Goal: Navigation & Orientation: Find specific page/section

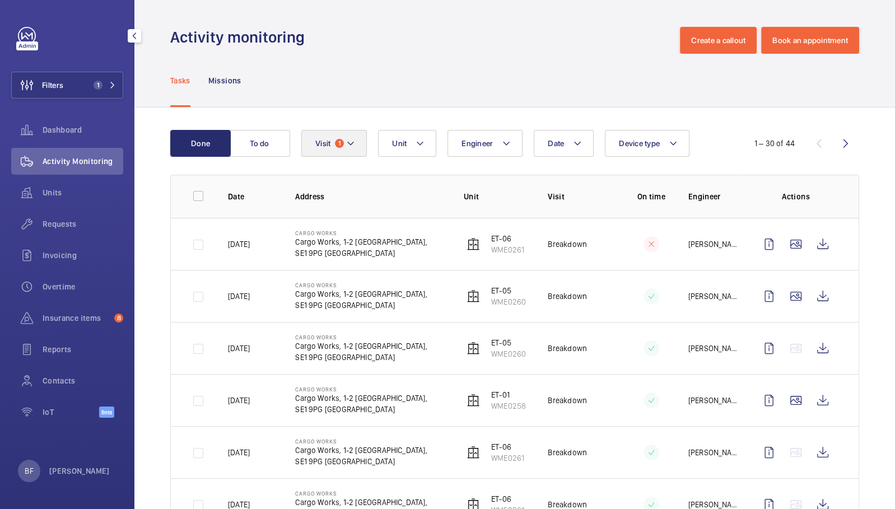
scroll to position [30, 0]
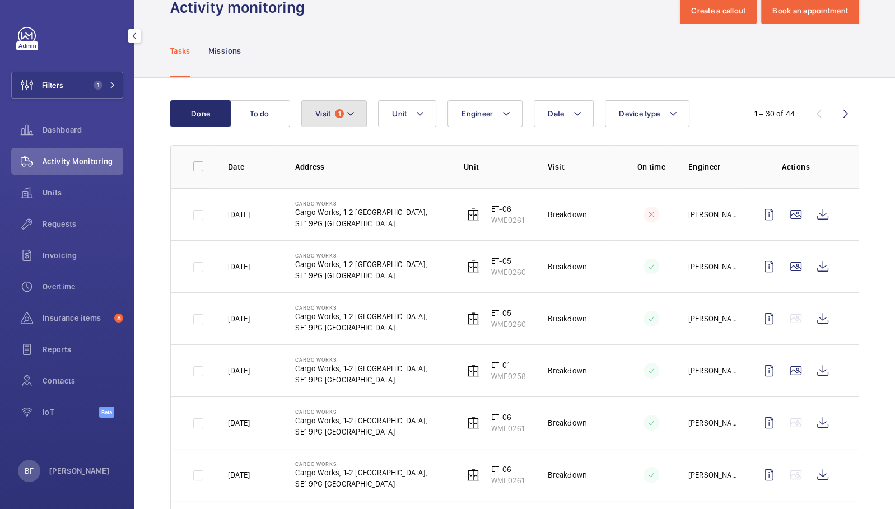
click at [348, 123] on button "Visit 1" at bounding box center [334, 113] width 66 height 27
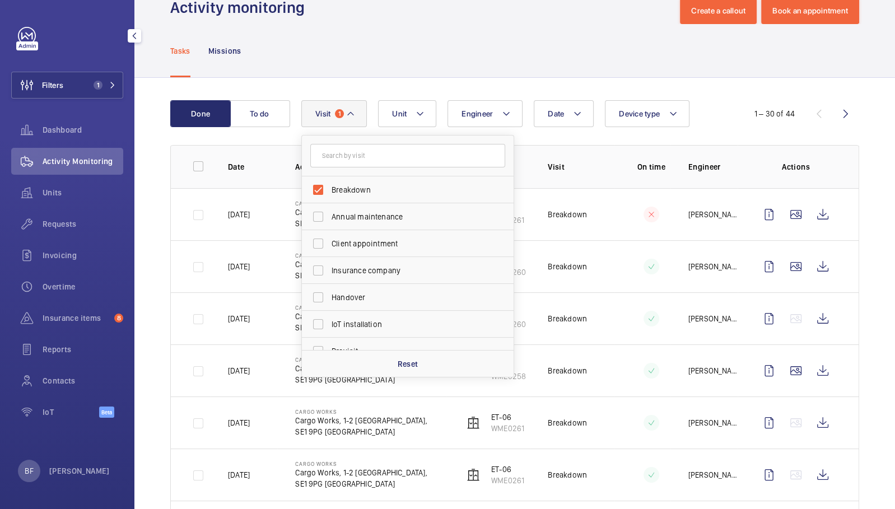
click at [358, 28] on div "Tasks Missions" at bounding box center [514, 50] width 689 height 53
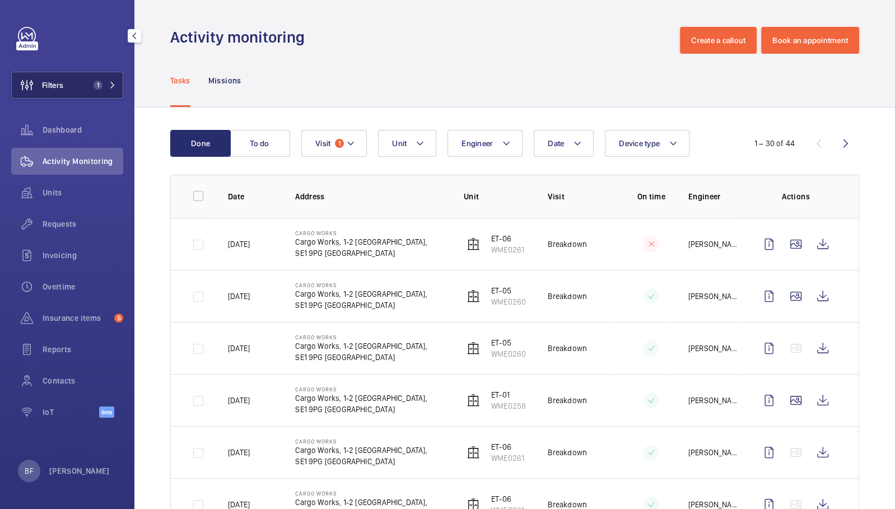
click at [106, 81] on span "1" at bounding box center [102, 85] width 27 height 9
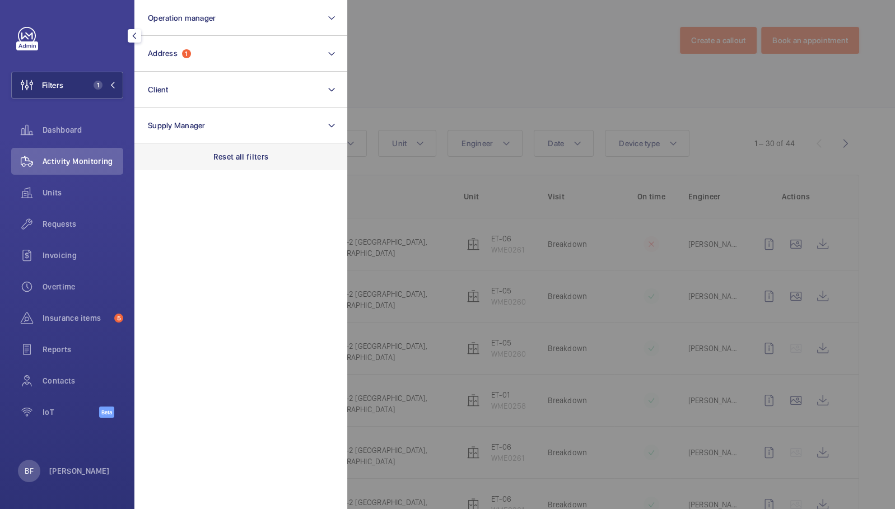
click at [248, 166] on div "Reset all filters" at bounding box center [240, 156] width 213 height 27
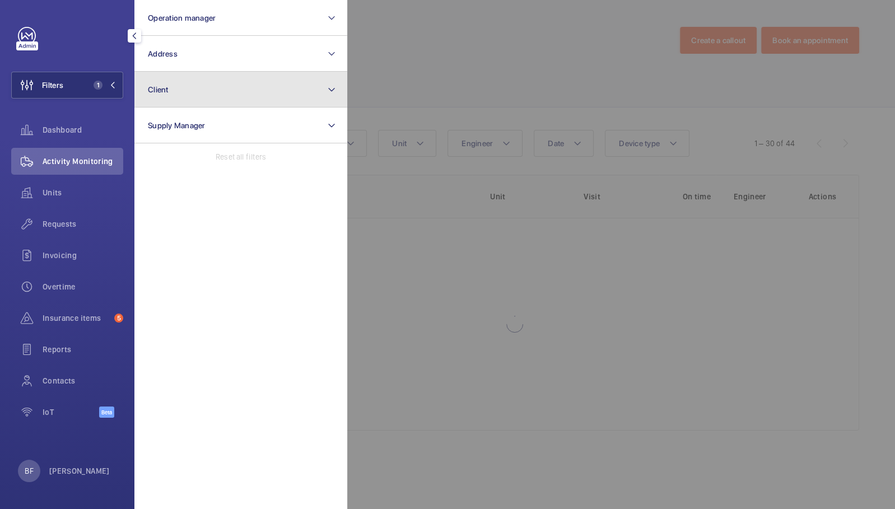
click at [213, 97] on button "Client" at bounding box center [240, 90] width 213 height 36
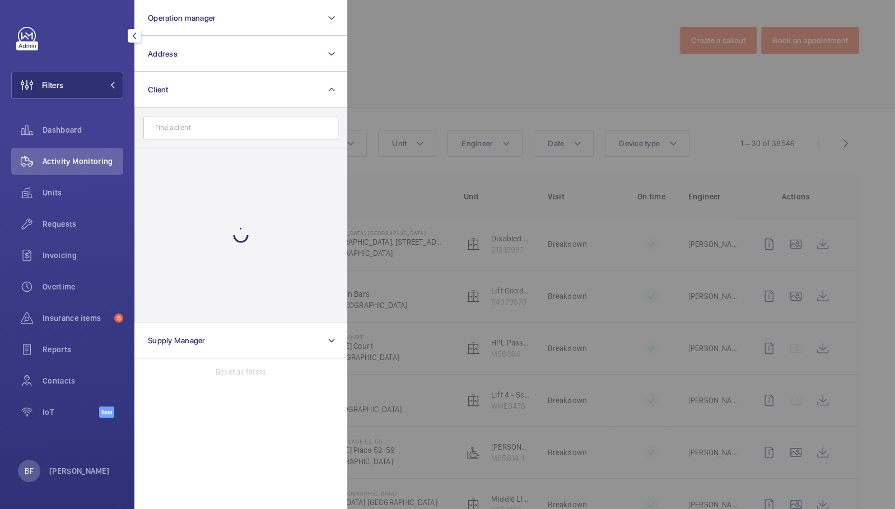
click at [219, 132] on input "text" at bounding box center [240, 128] width 195 height 24
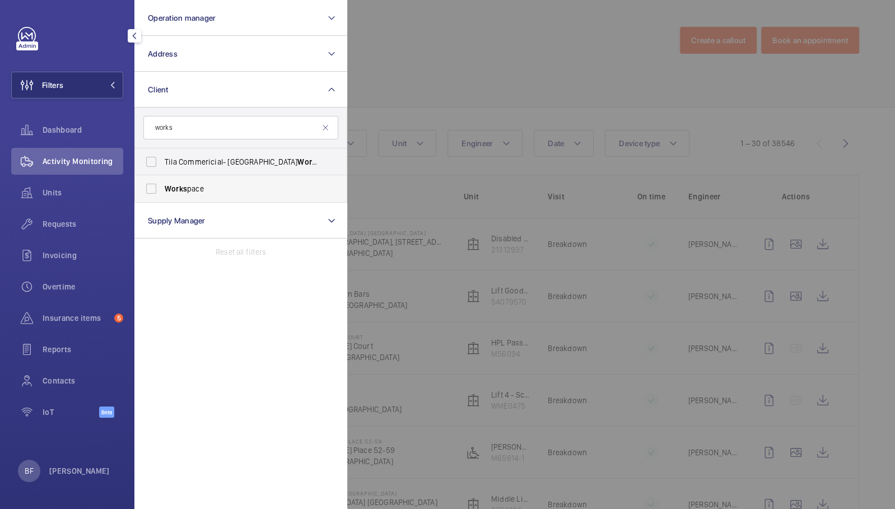
type input "works"
click at [248, 198] on label "Works pace" at bounding box center [232, 188] width 195 height 27
click at [162, 198] on input "Works pace" at bounding box center [151, 189] width 22 height 22
checkbox input "true"
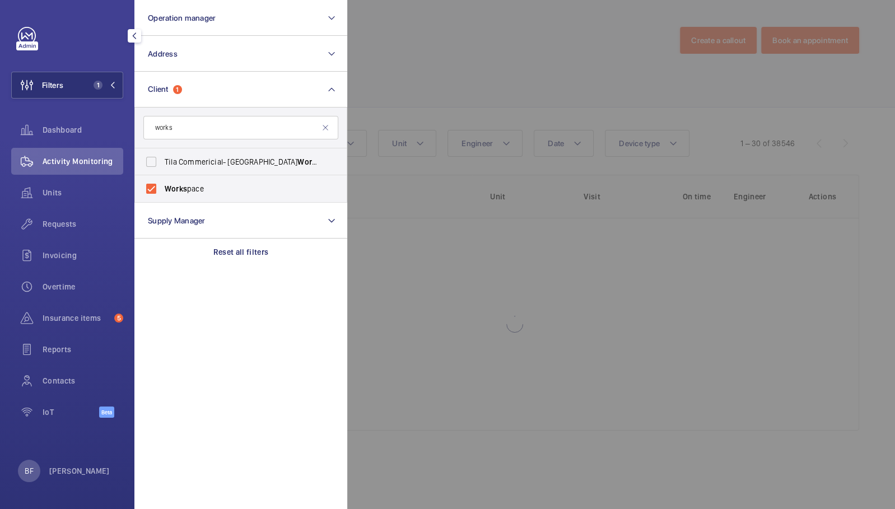
click at [462, 115] on div at bounding box center [794, 254] width 895 height 509
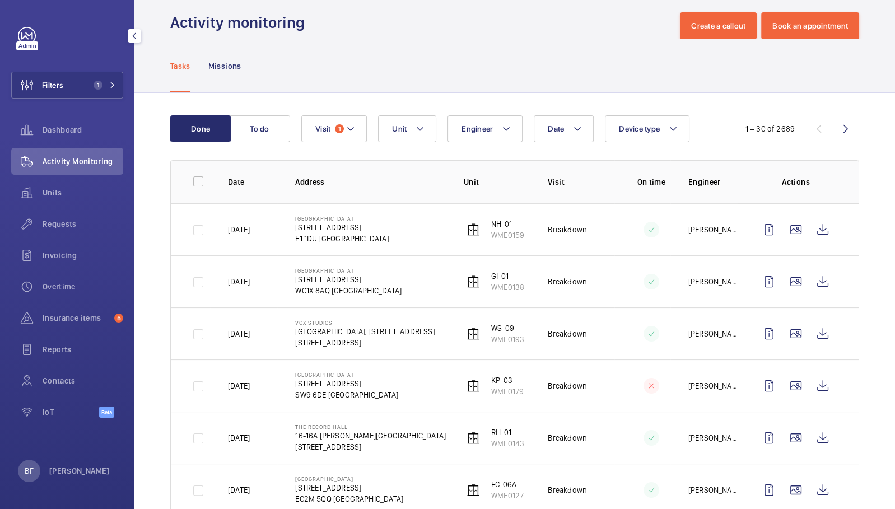
scroll to position [15, 0]
click at [814, 331] on wm-front-icon-button at bounding box center [822, 333] width 27 height 27
click at [106, 85] on span "1" at bounding box center [102, 85] width 27 height 9
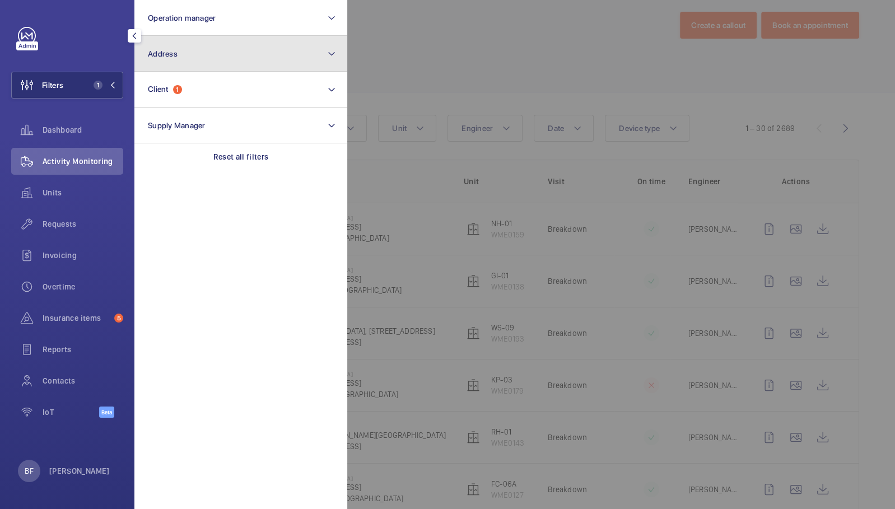
click at [221, 58] on button "Address" at bounding box center [240, 54] width 213 height 36
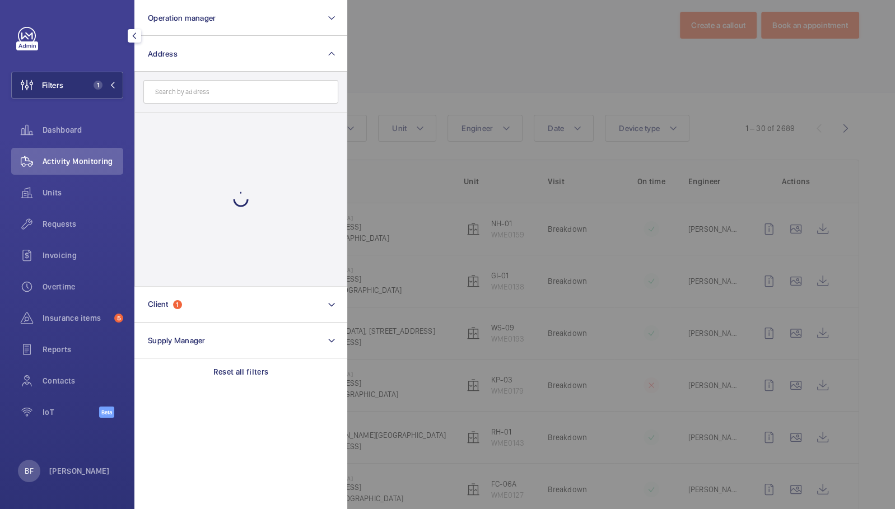
click at [227, 94] on input "text" at bounding box center [240, 92] width 195 height 24
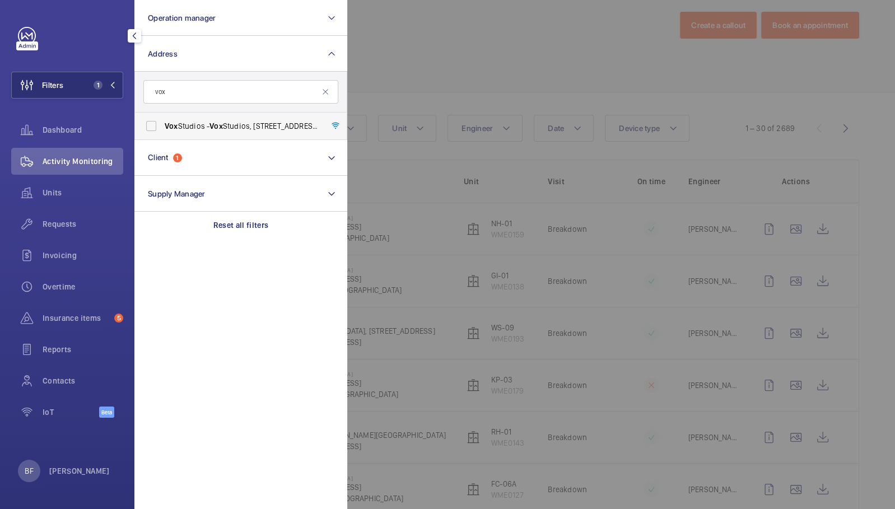
type input "vox"
click at [214, 131] on span "Vox Studios - [GEOGRAPHIC_DATA], [STREET_ADDRESS]" at bounding box center [242, 125] width 154 height 11
click at [162, 131] on input "Vox Studios - [GEOGRAPHIC_DATA], [STREET_ADDRESS]" at bounding box center [151, 126] width 22 height 22
checkbox input "true"
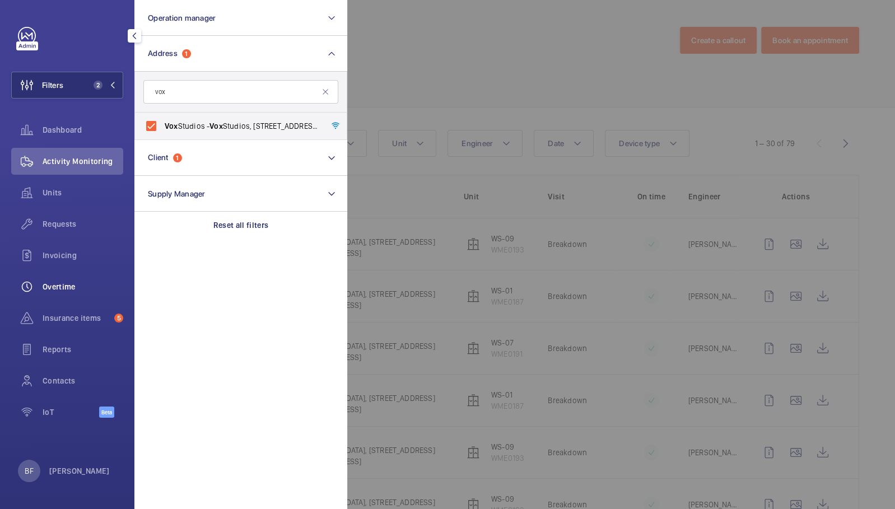
click at [80, 291] on span "Overtime" at bounding box center [83, 286] width 81 height 11
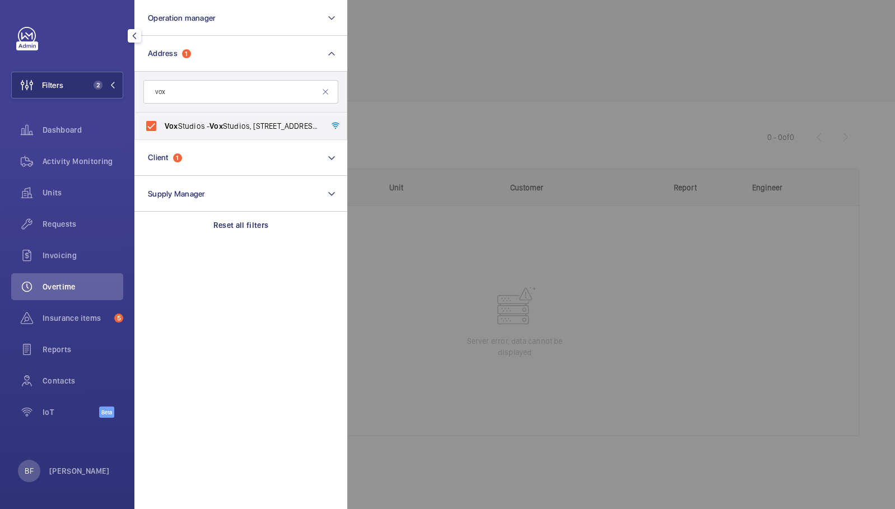
click at [552, 58] on div at bounding box center [794, 254] width 895 height 509
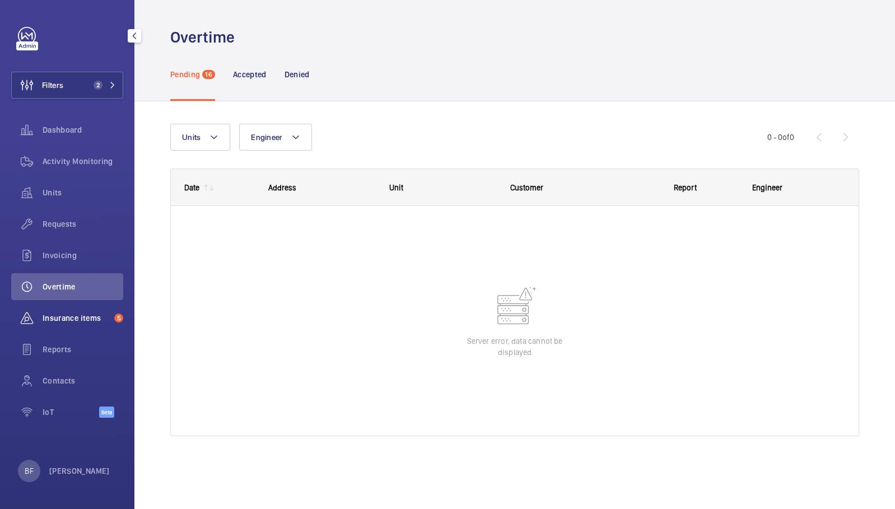
click at [84, 315] on span "Insurance items" at bounding box center [76, 318] width 67 height 11
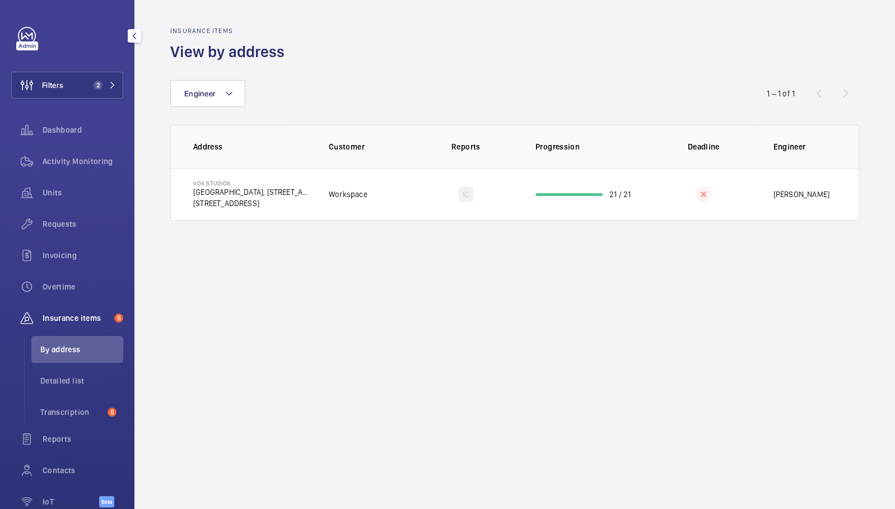
scroll to position [60, 0]
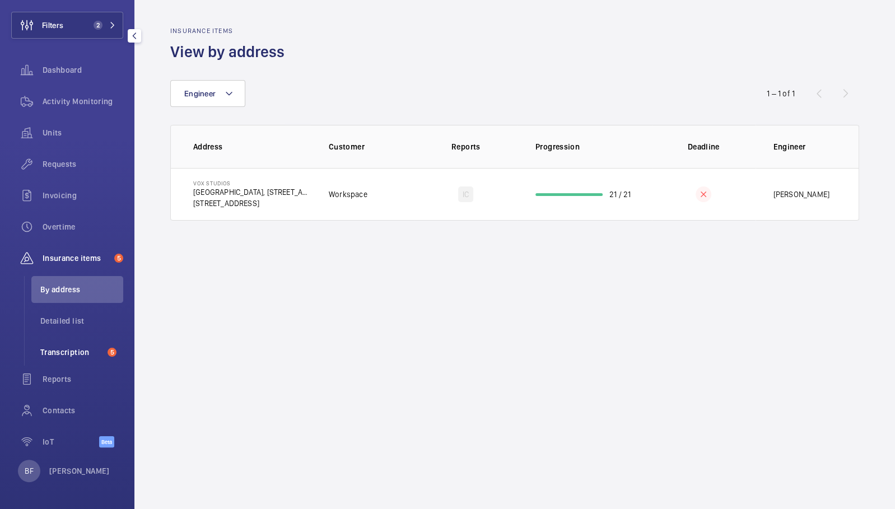
click at [74, 353] on span "Transcription" at bounding box center [71, 352] width 63 height 11
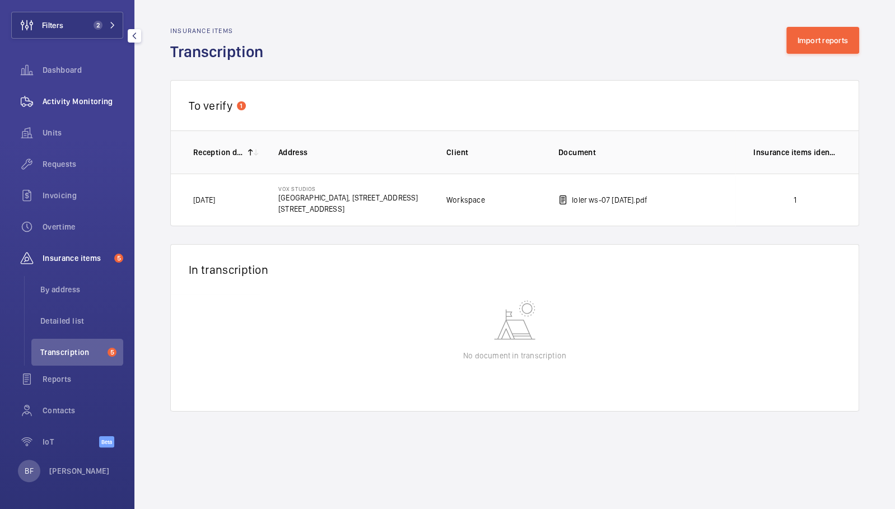
click at [73, 103] on span "Activity Monitoring" at bounding box center [83, 101] width 81 height 11
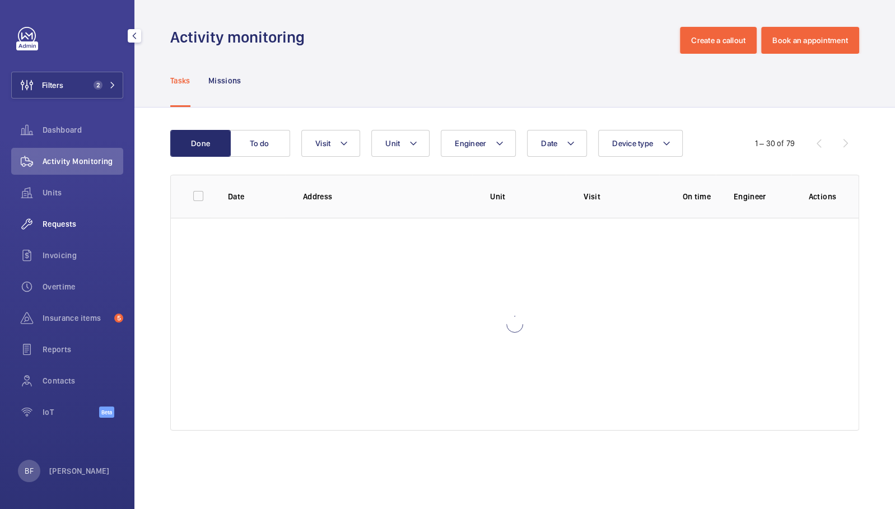
click at [67, 223] on span "Requests" at bounding box center [83, 223] width 81 height 11
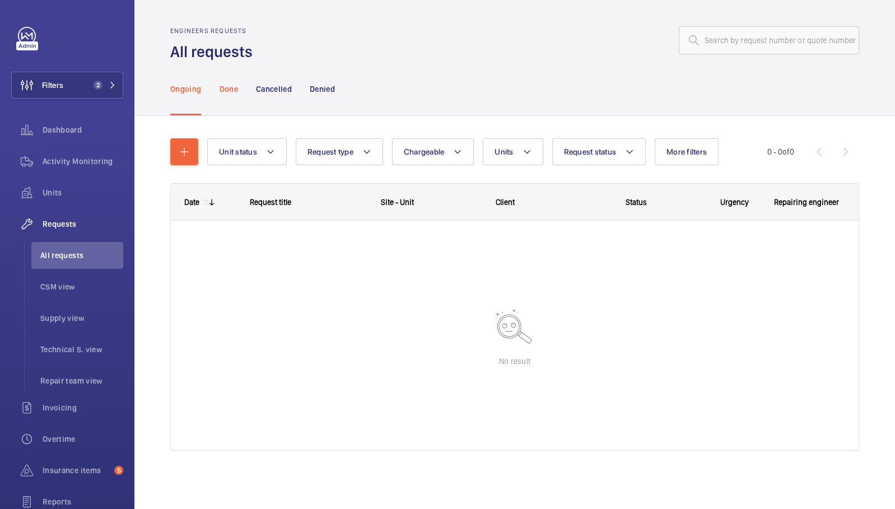
click at [222, 90] on p "Done" at bounding box center [228, 88] width 18 height 11
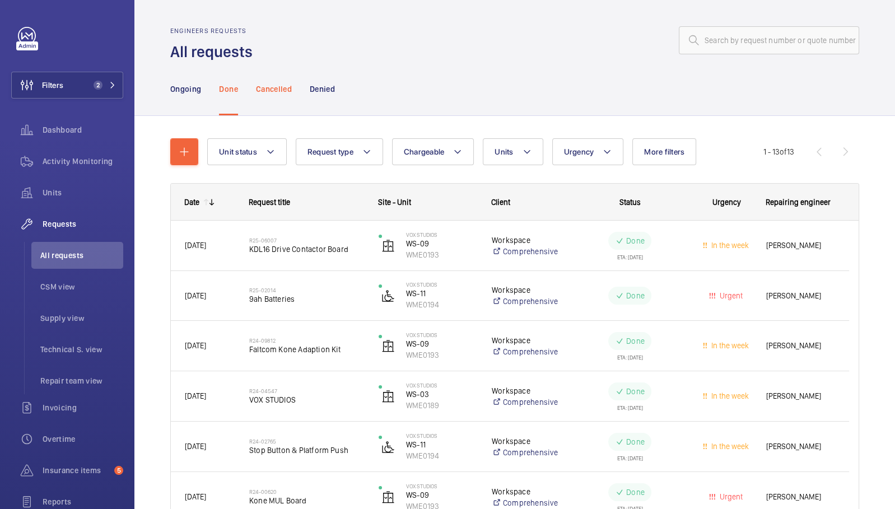
click at [276, 95] on div "Cancelled" at bounding box center [274, 88] width 36 height 53
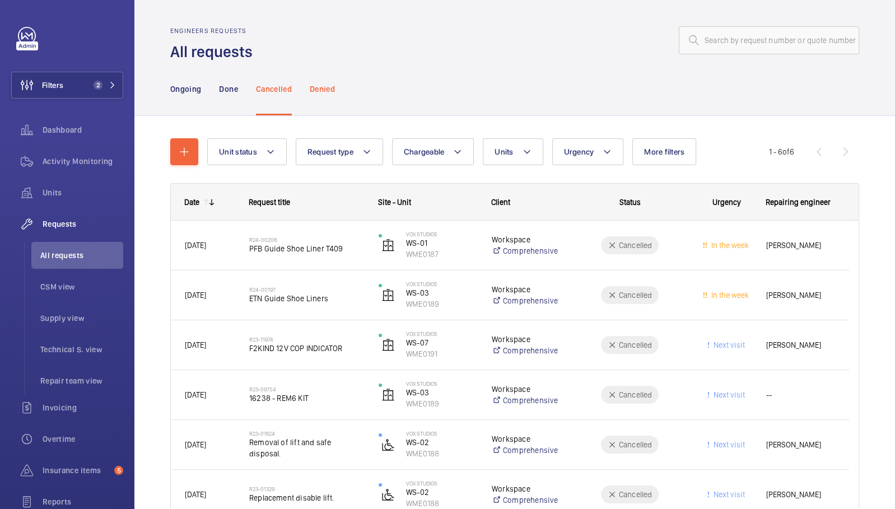
click at [325, 98] on div "Denied" at bounding box center [322, 88] width 25 height 53
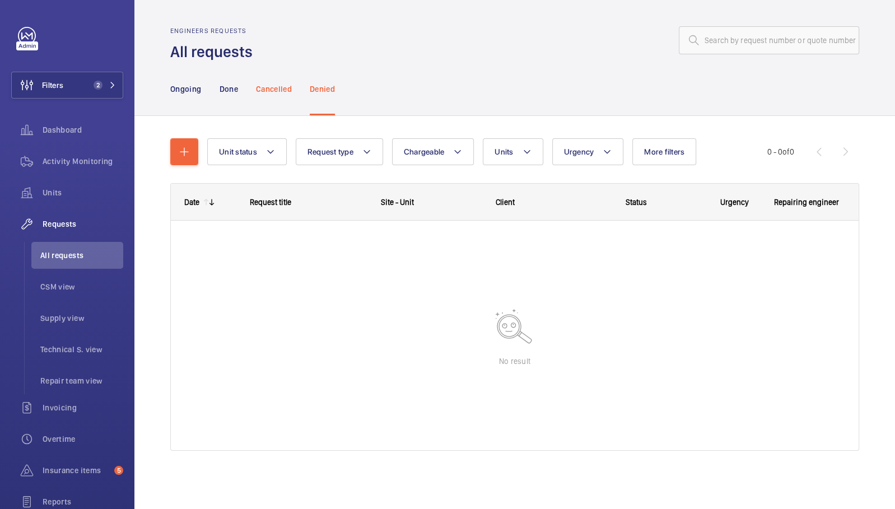
click at [265, 92] on p "Cancelled" at bounding box center [274, 88] width 36 height 11
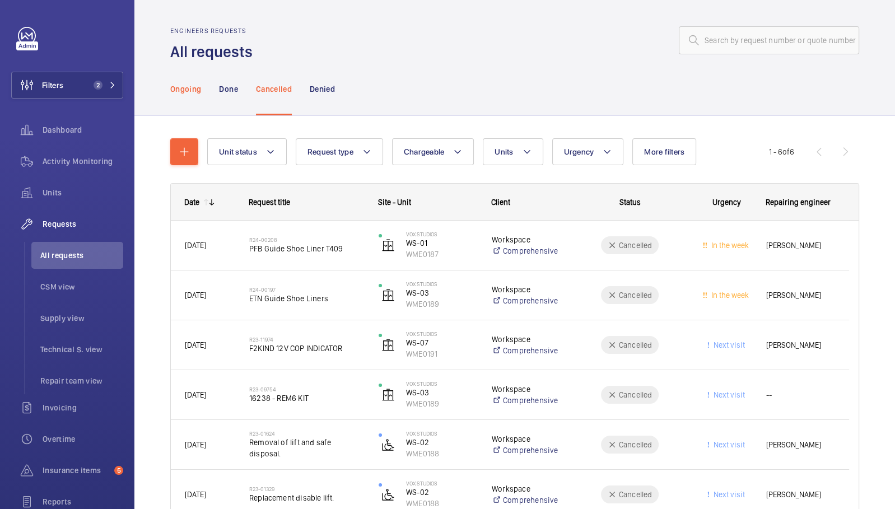
click at [188, 86] on p "Ongoing" at bounding box center [185, 88] width 31 height 11
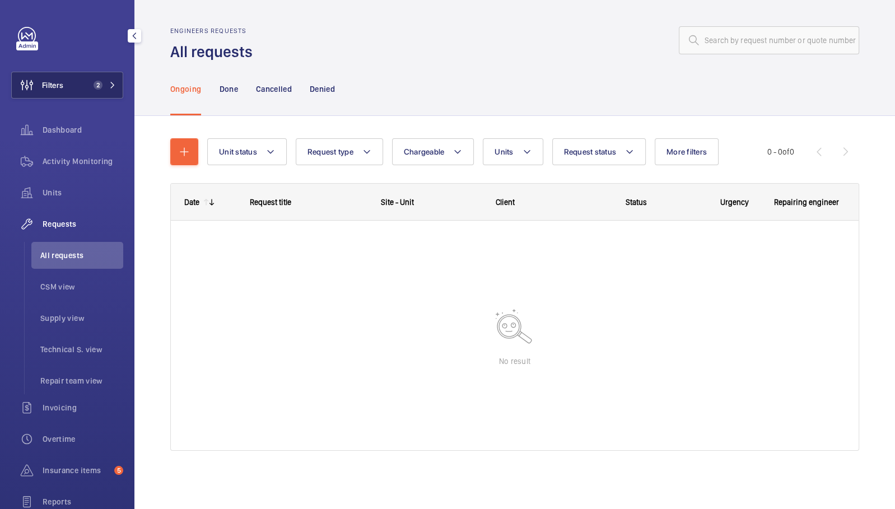
click at [99, 83] on span "2" at bounding box center [102, 85] width 27 height 9
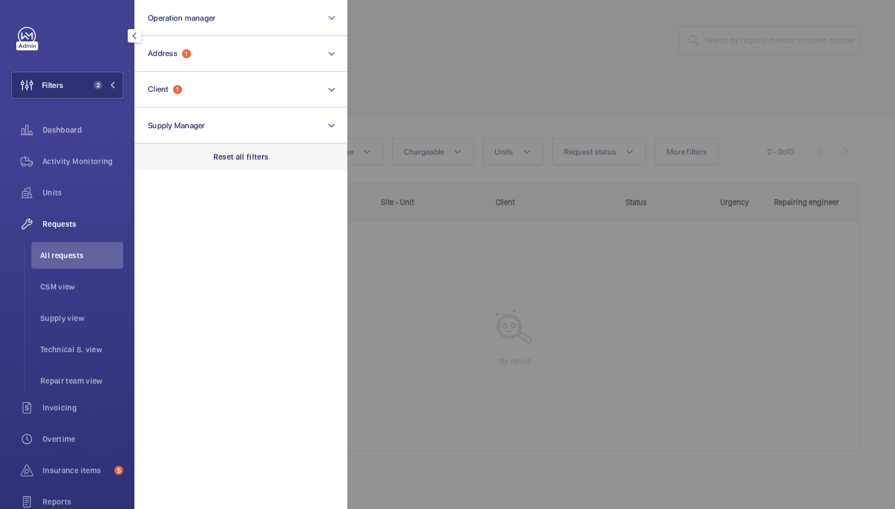
click at [224, 157] on p "Reset all filters" at bounding box center [240, 156] width 55 height 11
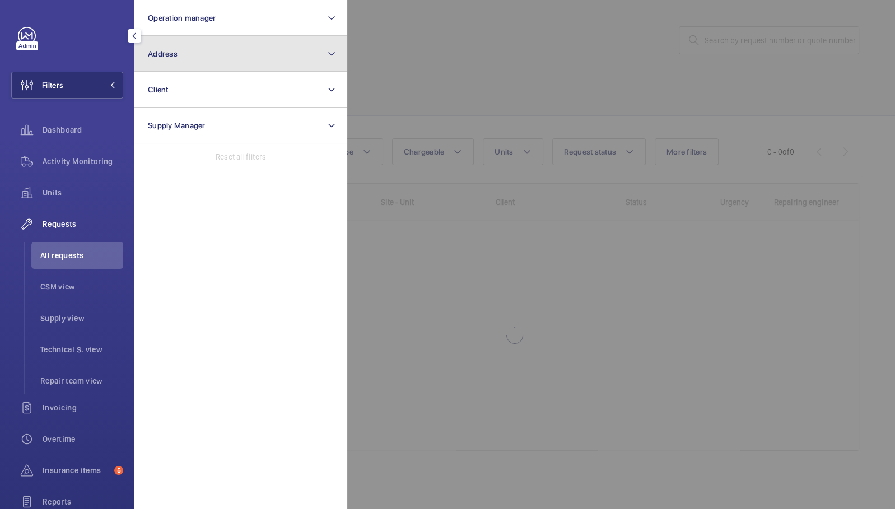
click at [198, 63] on button "Address" at bounding box center [240, 54] width 213 height 36
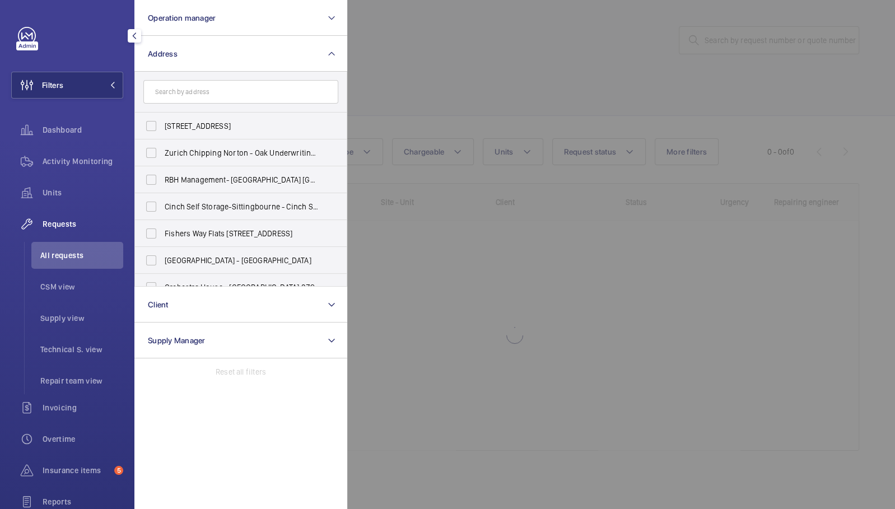
click at [202, 95] on input "text" at bounding box center [240, 92] width 195 height 24
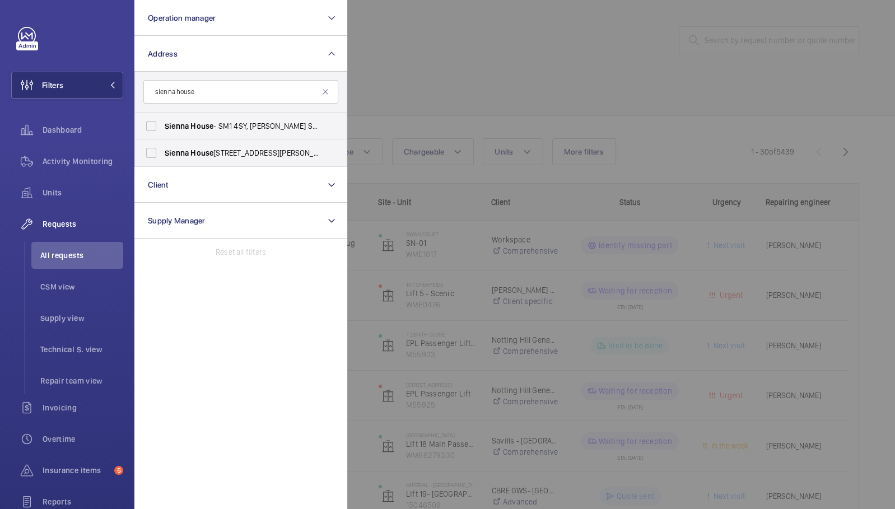
type input "sienna house"
click at [234, 133] on label "Sienna House - SM1 4SY, [PERSON_NAME] SM1 4SY" at bounding box center [232, 126] width 195 height 27
click at [162, 133] on input "Sienna House - SM1 4SY, [PERSON_NAME] SM1 4SY" at bounding box center [151, 126] width 22 height 22
checkbox input "true"
click at [234, 155] on span "[GEOGRAPHIC_DATA] - [PERSON_NAME][STREET_ADDRESS][PERSON_NAME]" at bounding box center [242, 152] width 154 height 11
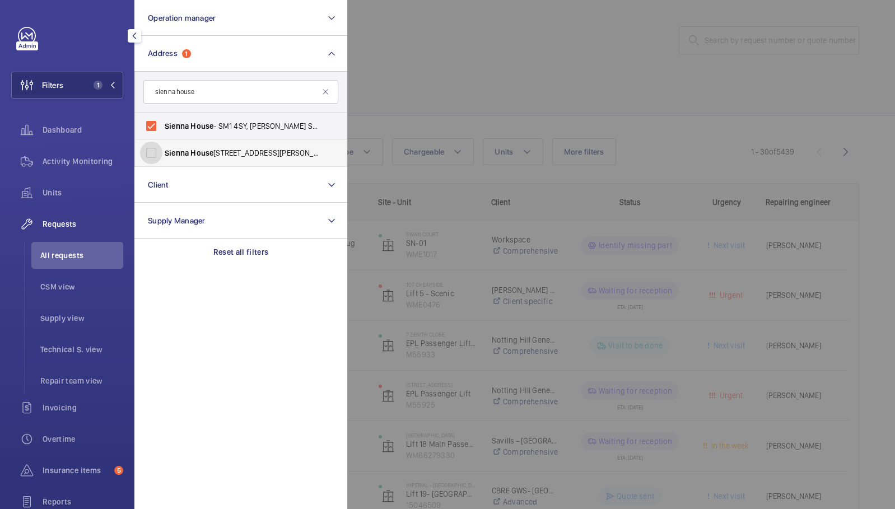
click at [162, 155] on input "[GEOGRAPHIC_DATA] - [PERSON_NAME][STREET_ADDRESS][PERSON_NAME]" at bounding box center [151, 153] width 22 height 22
checkbox input "true"
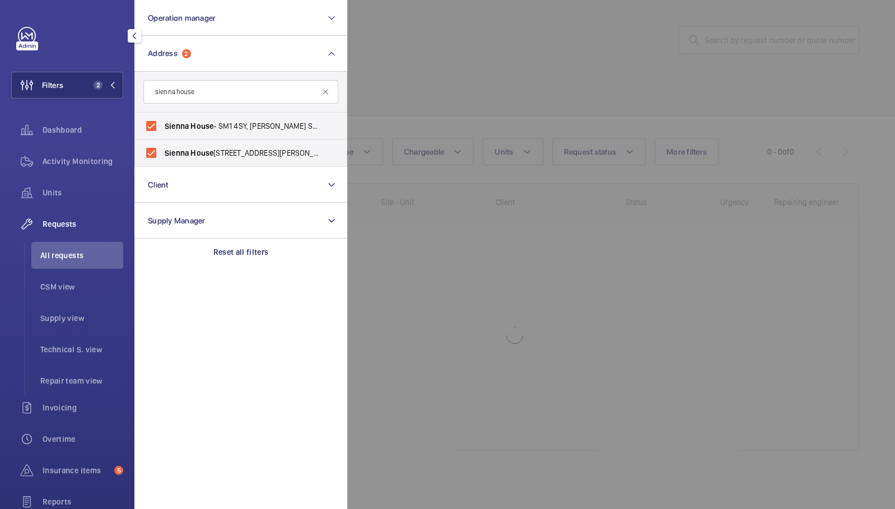
click at [497, 79] on div at bounding box center [794, 254] width 895 height 509
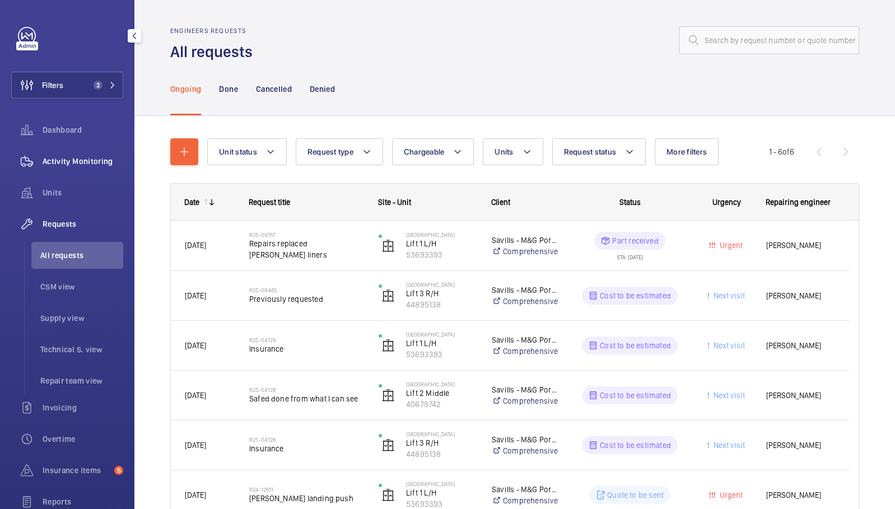
click at [67, 169] on div "Activity Monitoring" at bounding box center [67, 161] width 112 height 27
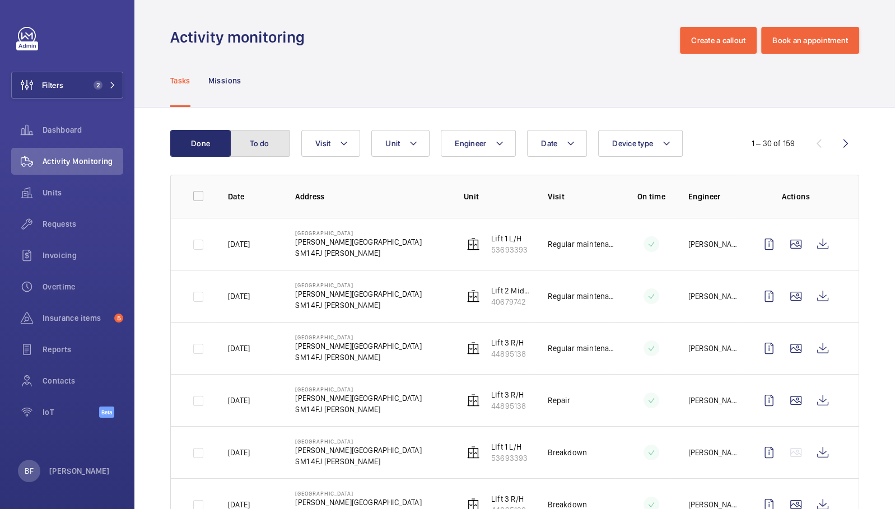
click at [275, 146] on button "To do" at bounding box center [260, 143] width 61 height 27
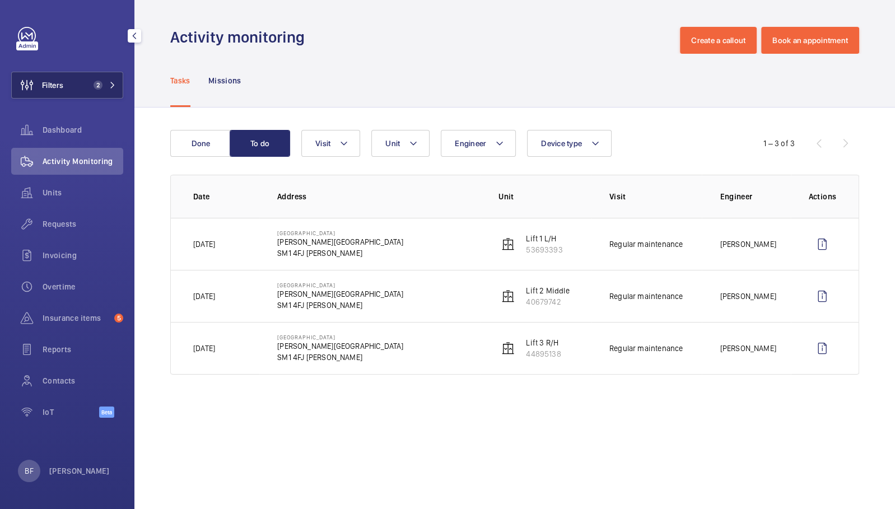
click at [110, 87] on mat-icon at bounding box center [112, 85] width 7 height 7
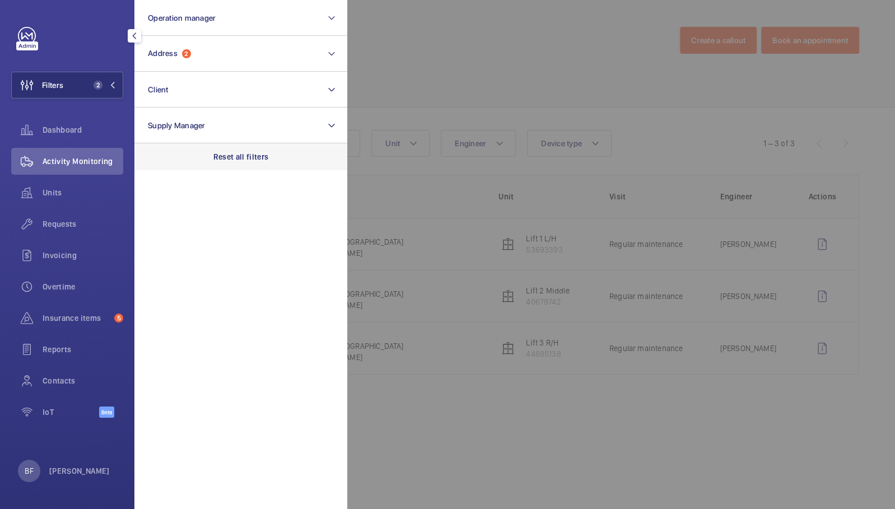
click at [218, 155] on p "Reset all filters" at bounding box center [240, 156] width 55 height 11
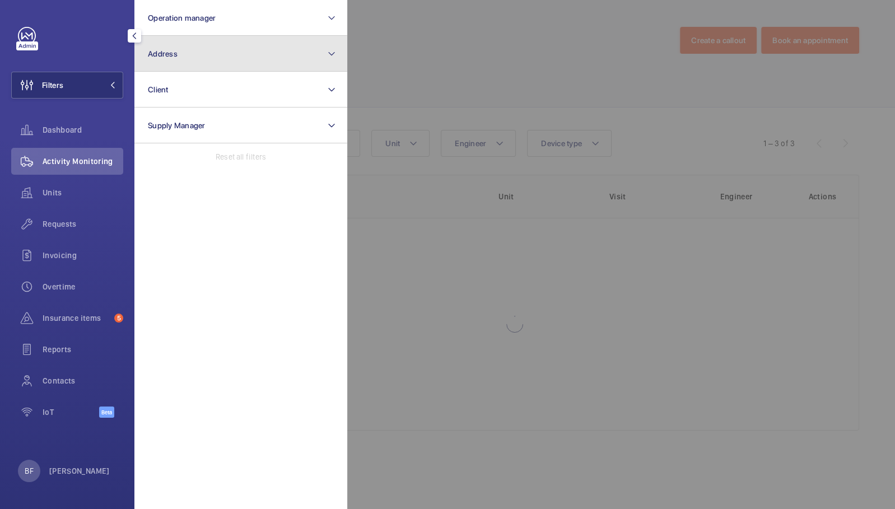
click at [220, 60] on button "Address" at bounding box center [240, 54] width 213 height 36
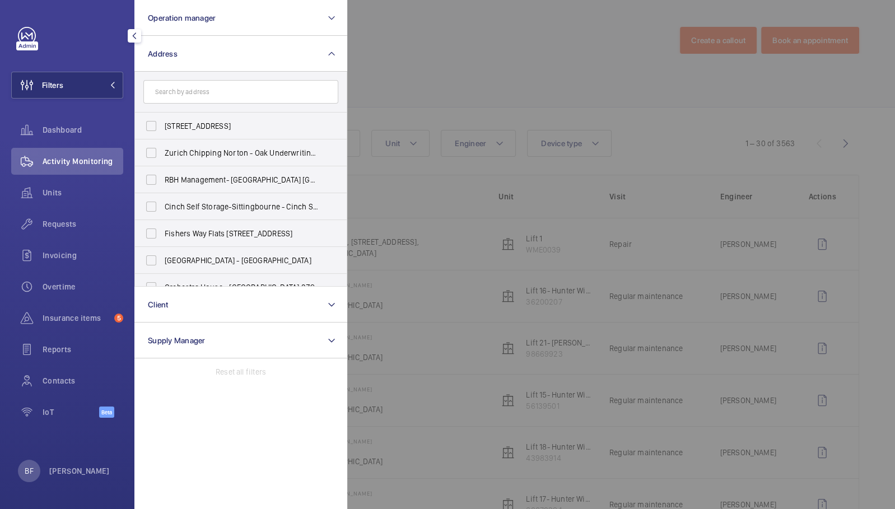
click at [232, 94] on input "text" at bounding box center [240, 92] width 195 height 24
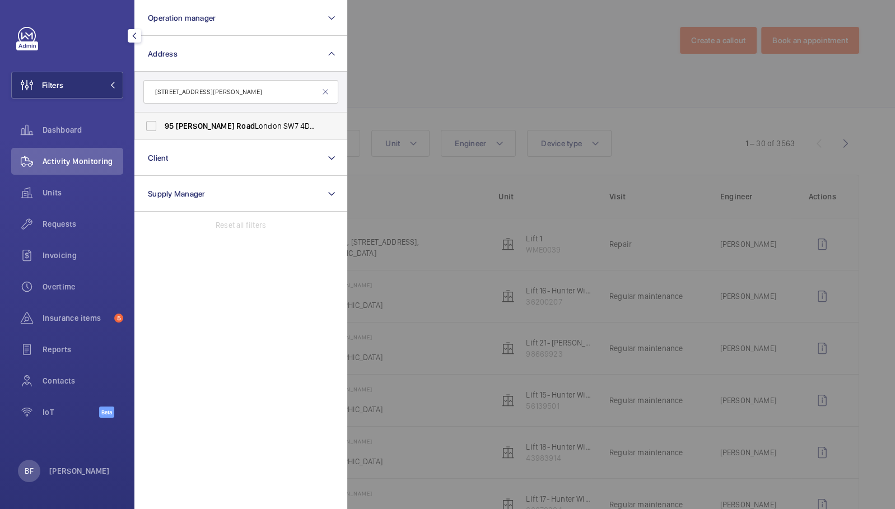
type input "[STREET_ADDRESS][PERSON_NAME]"
click at [243, 123] on span "[STREET_ADDRESS][PERSON_NAME] - [STREET_ADDRESS][PERSON_NAME]" at bounding box center [242, 125] width 154 height 11
click at [162, 123] on input "[STREET_ADDRESS][PERSON_NAME] - [STREET_ADDRESS][PERSON_NAME]" at bounding box center [151, 126] width 22 height 22
checkbox input "true"
click at [407, 91] on div at bounding box center [794, 254] width 895 height 509
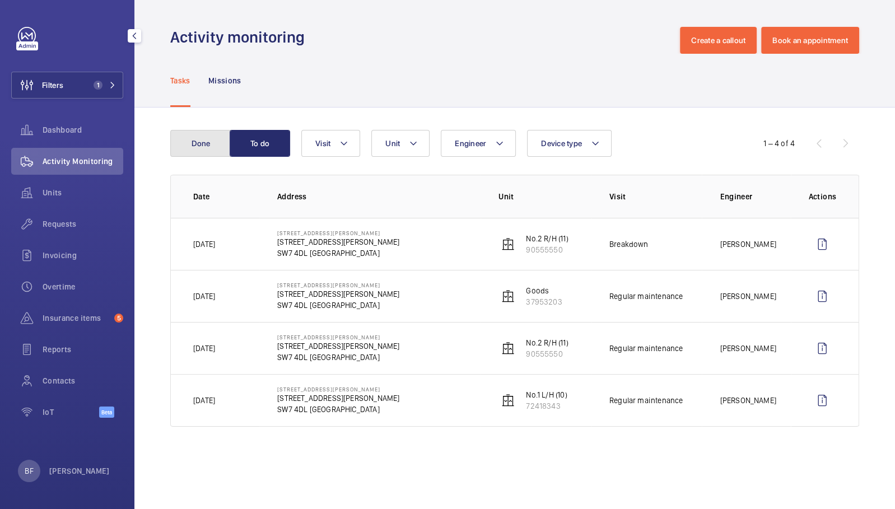
click at [197, 143] on button "Done" at bounding box center [200, 143] width 61 height 27
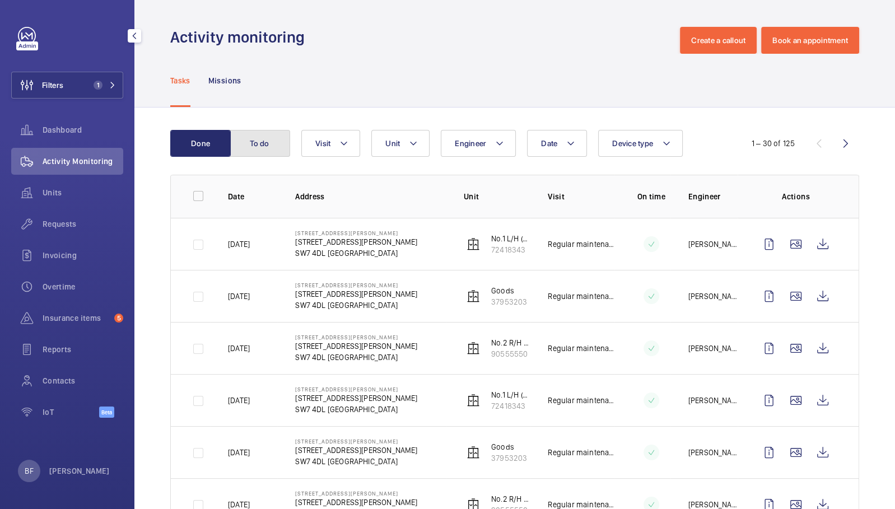
click at [262, 145] on button "To do" at bounding box center [260, 143] width 61 height 27
